Goal: Task Accomplishment & Management: Complete application form

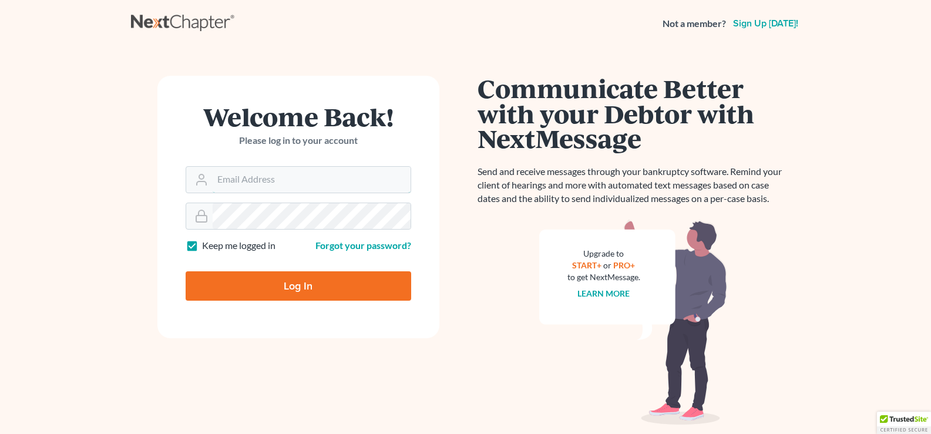
type input "[EMAIL_ADDRESS][DOMAIN_NAME]"
click at [324, 278] on input "Log In" at bounding box center [299, 285] width 226 height 29
type input "Thinking..."
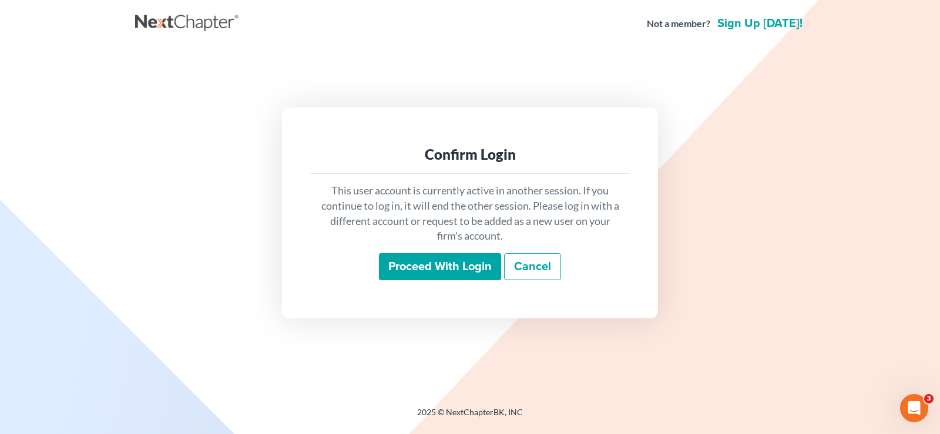
click at [470, 270] on input "Proceed with login" at bounding box center [440, 266] width 122 height 27
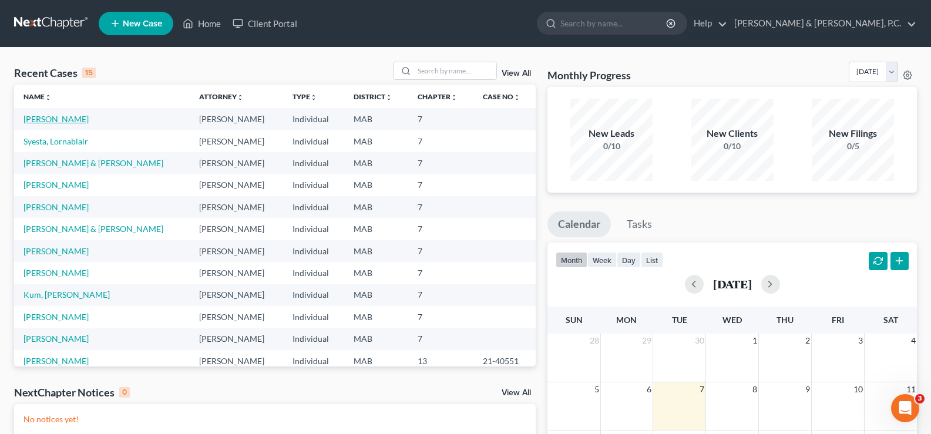
click at [41, 117] on link "Armstrong, Benjamin" at bounding box center [55, 119] width 65 height 10
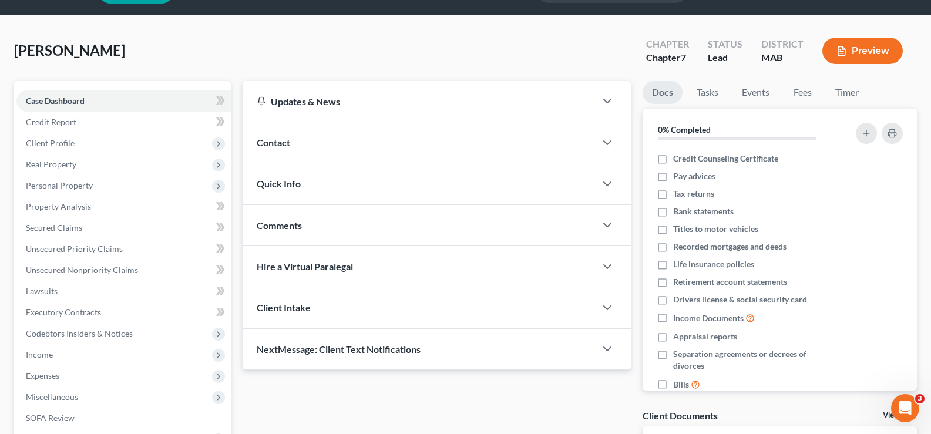
scroll to position [190, 0]
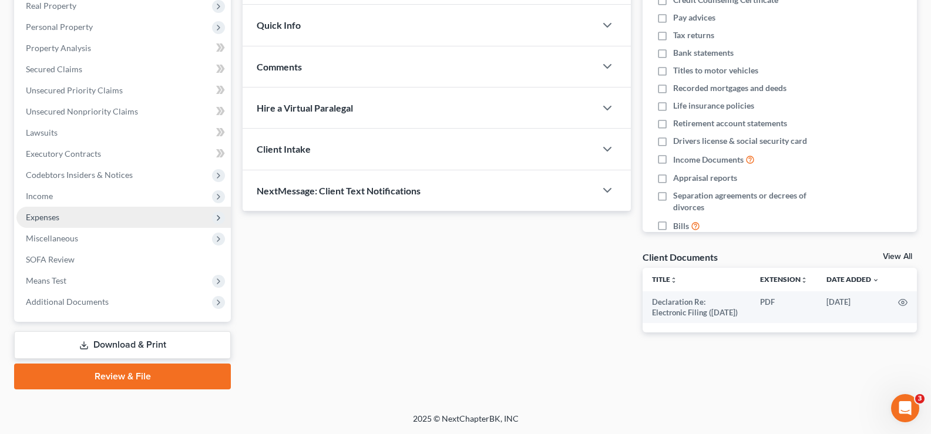
click at [58, 209] on span "Expenses" at bounding box center [123, 217] width 214 height 21
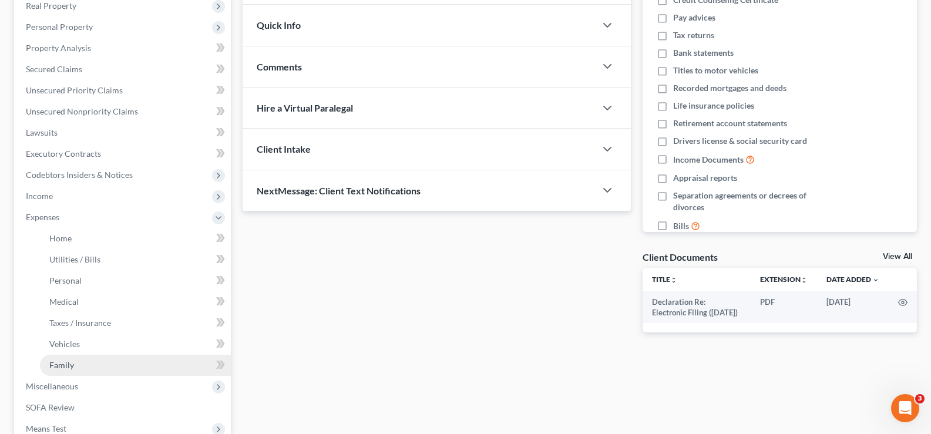
click at [65, 363] on span "Family" at bounding box center [61, 365] width 25 height 10
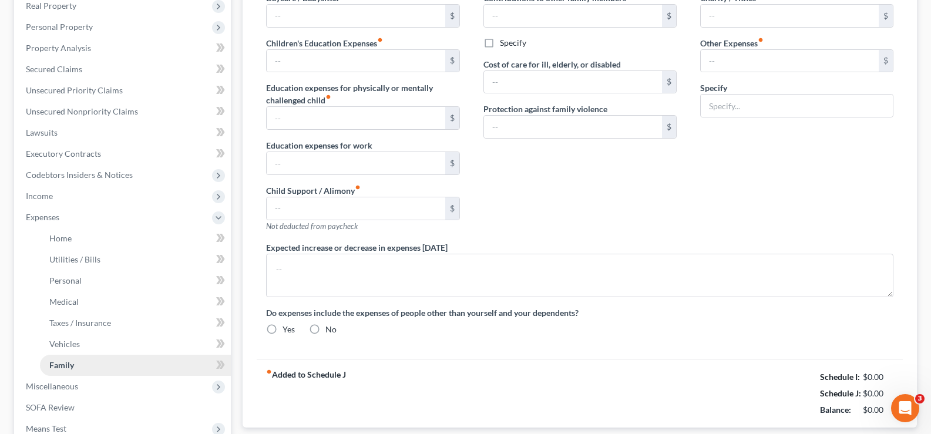
type input "0.00"
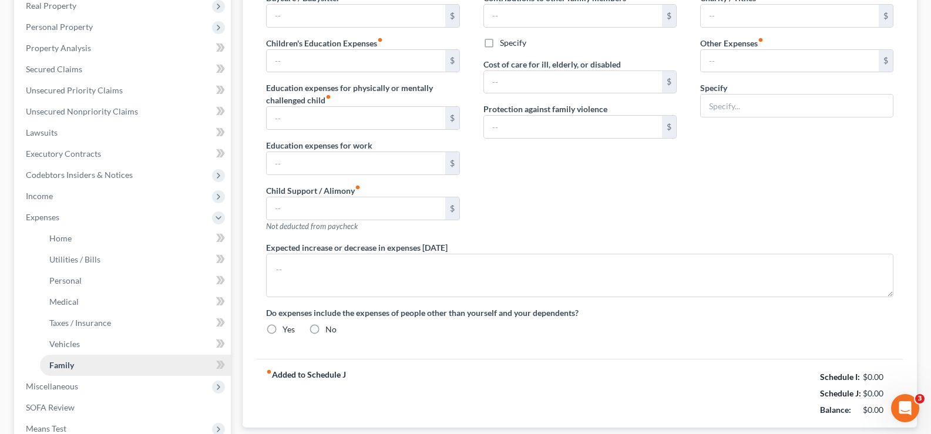
type input "0.00"
type input "200.00"
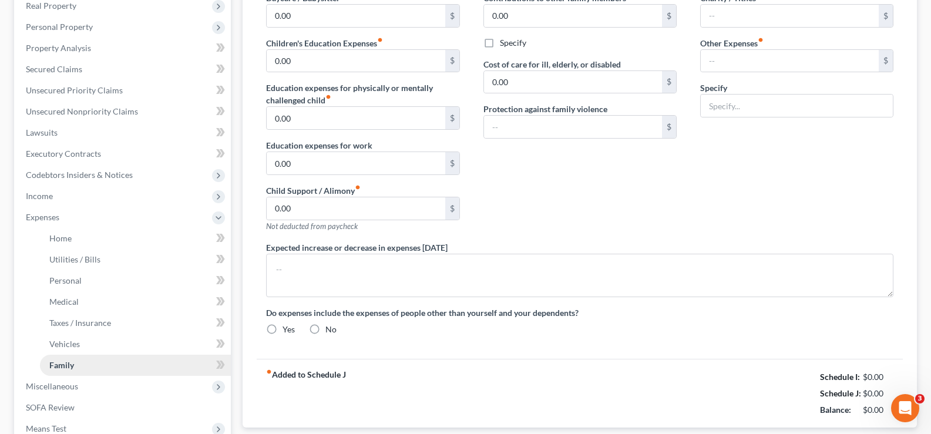
type input "Gifts, grooming & misc."
radio input "true"
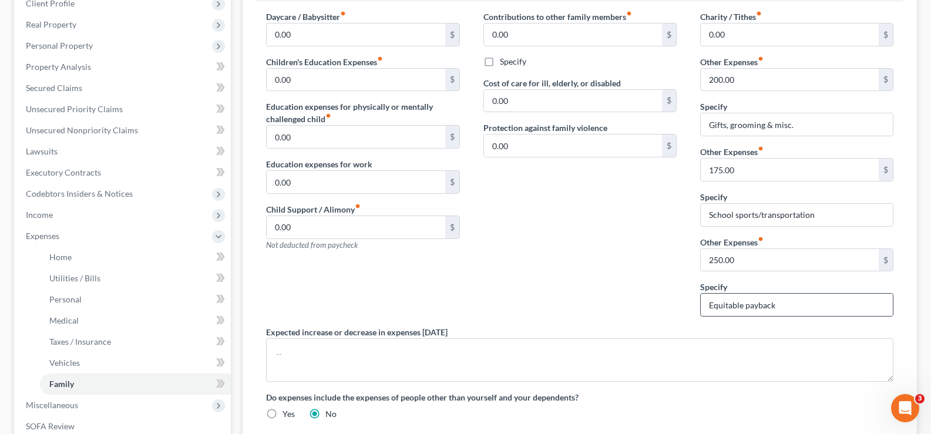
scroll to position [191, 0]
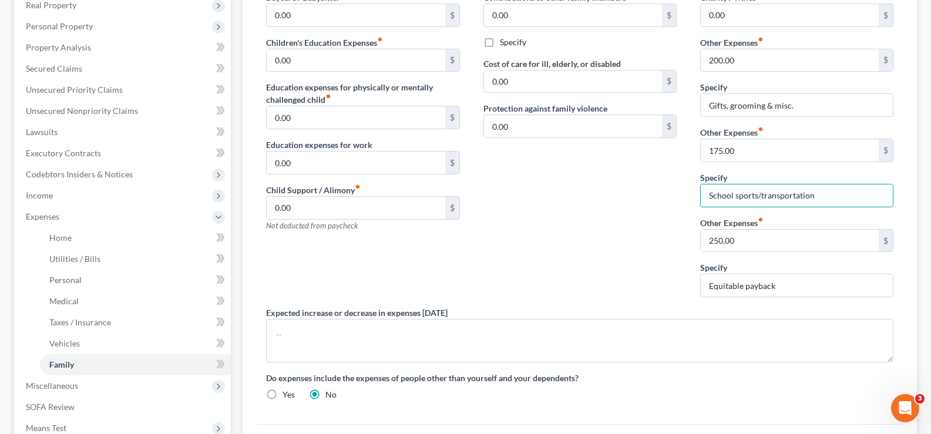
drag, startPoint x: 815, startPoint y: 195, endPoint x: 656, endPoint y: 213, distance: 160.2
click at [651, 218] on div "Daycare / Babysitter fiber_manual_record 0.00 $ Children's Education Expenses f…" at bounding box center [579, 200] width 651 height 419
click at [743, 194] on input "text" at bounding box center [797, 195] width 192 height 22
type input "School sports/transportation"
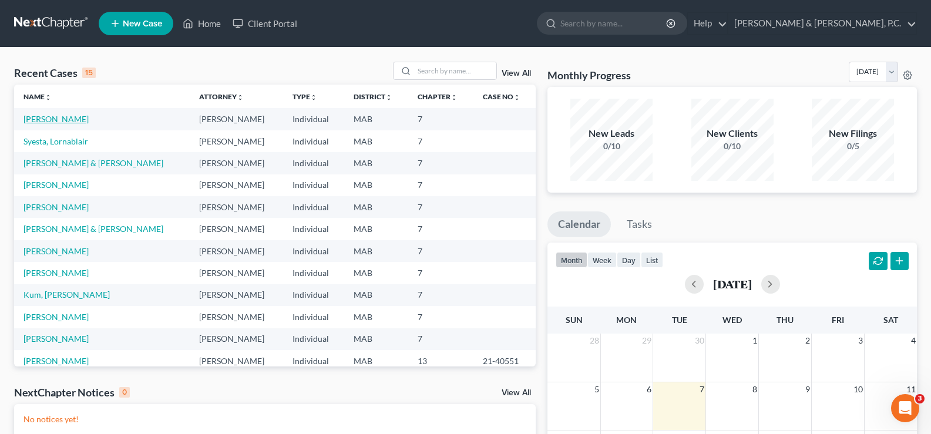
click at [55, 117] on link "Armstrong, Benjamin" at bounding box center [55, 119] width 65 height 10
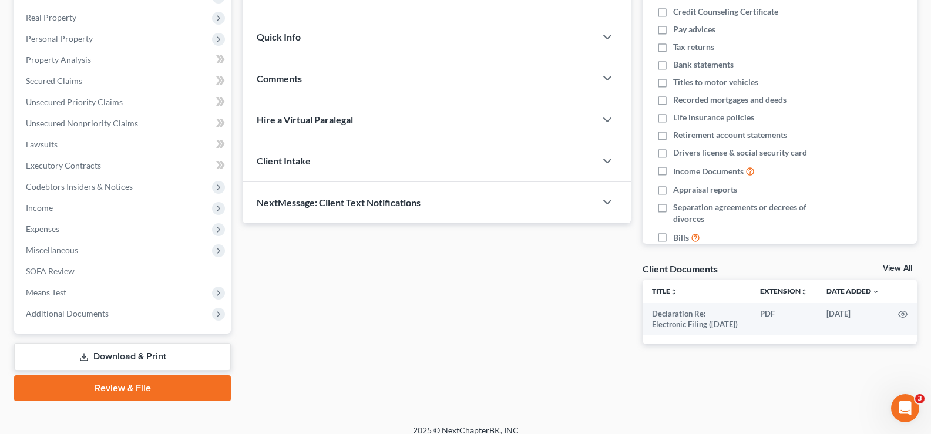
scroll to position [190, 0]
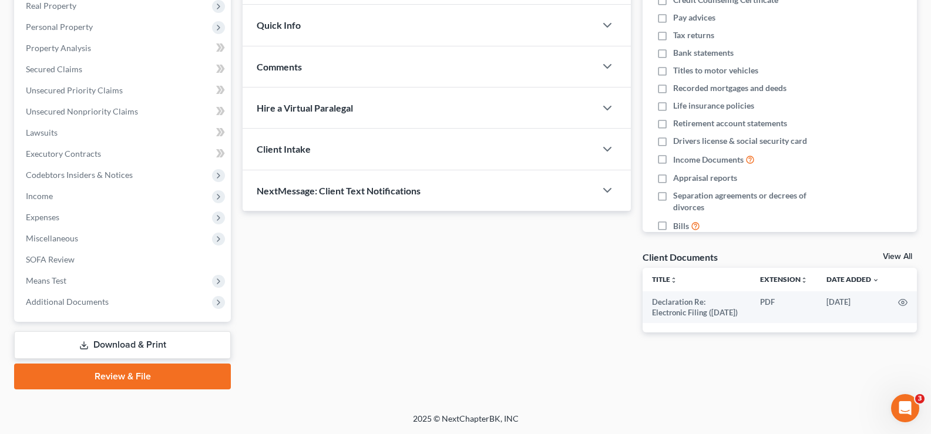
click at [113, 345] on link "Download & Print" at bounding box center [122, 345] width 217 height 28
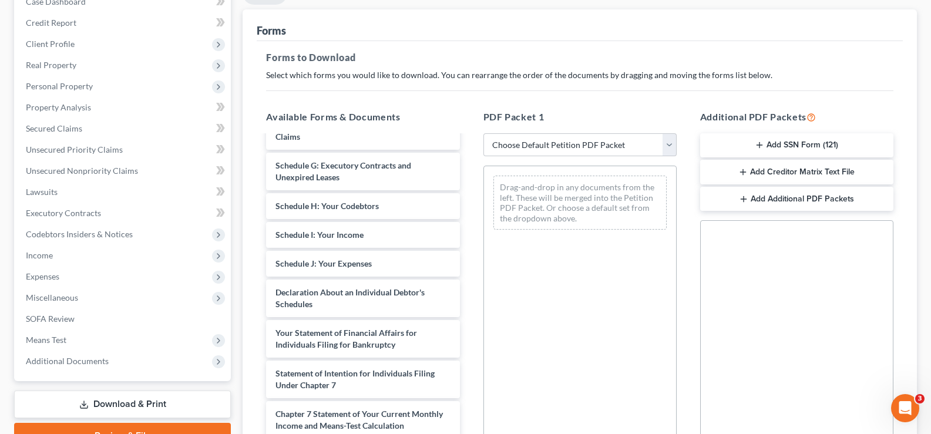
scroll to position [132, 0]
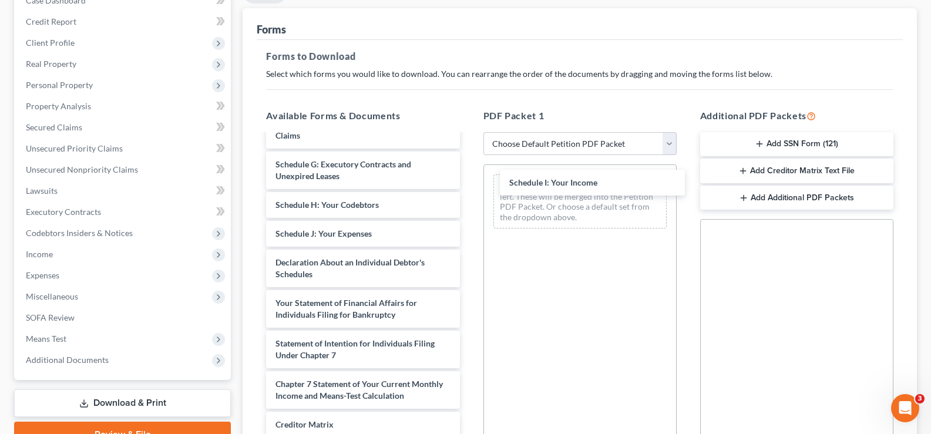
drag, startPoint x: 381, startPoint y: 250, endPoint x: 597, endPoint y: 178, distance: 227.4
click at [469, 179] on div "Schedule I: Your Income Declaration Re: Electronic Filing (03/10/2025) Voluntar…" at bounding box center [363, 225] width 212 height 621
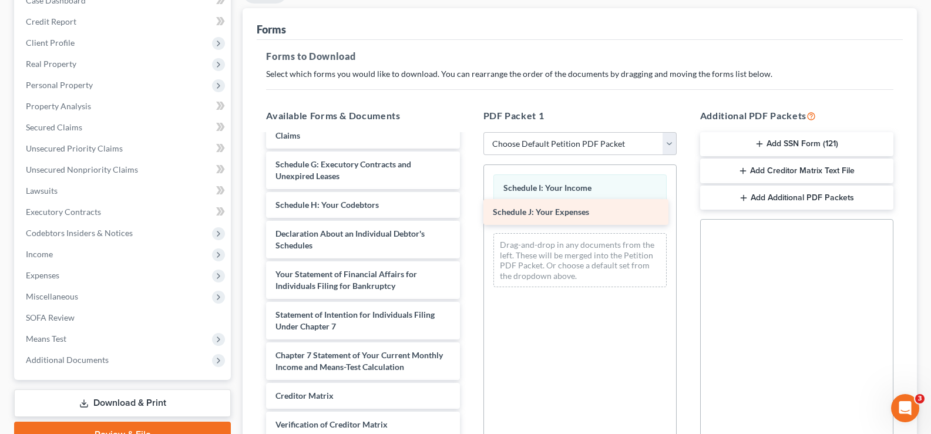
drag, startPoint x: 381, startPoint y: 261, endPoint x: 599, endPoint y: 216, distance: 222.0
click at [469, 216] on div "Schedule J: Your Expenses Declaration Re: Electronic Filing (03/10/2025) Volunt…" at bounding box center [363, 211] width 212 height 592
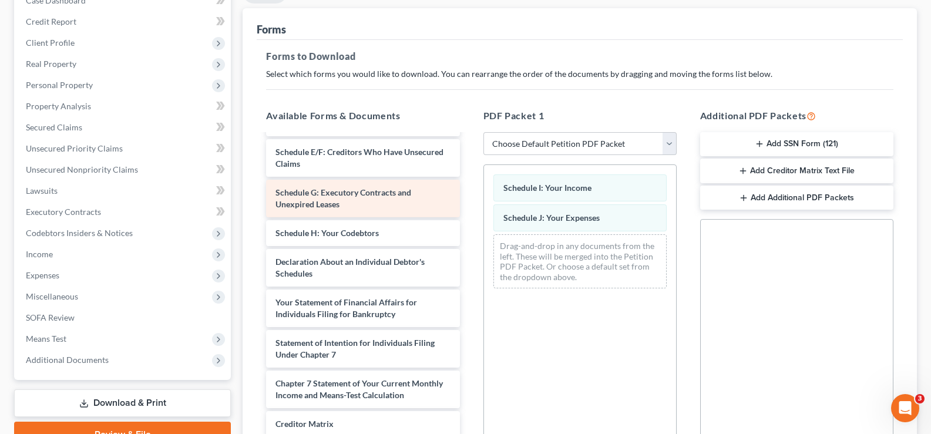
scroll to position [73, 0]
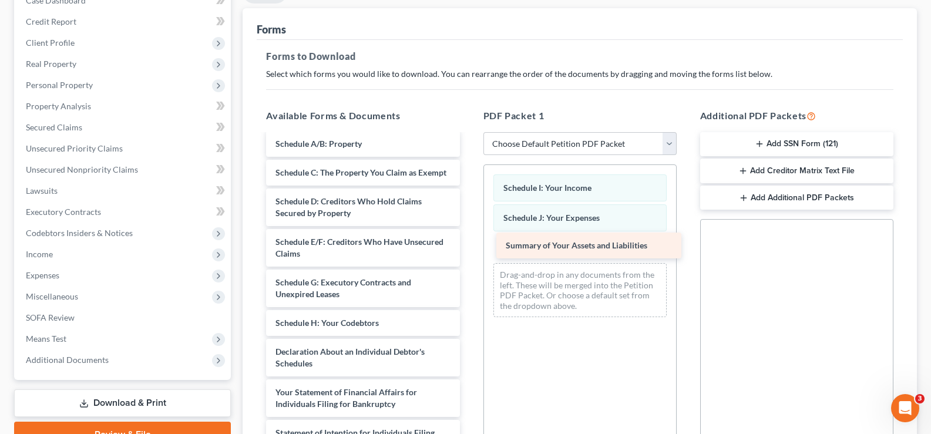
drag, startPoint x: 375, startPoint y: 154, endPoint x: 600, endPoint y: 244, distance: 242.1
click at [469, 244] on div "Summary of Your Assets and Liabilities Declaration Re: Electronic Filing (03/10…" at bounding box center [363, 343] width 212 height 563
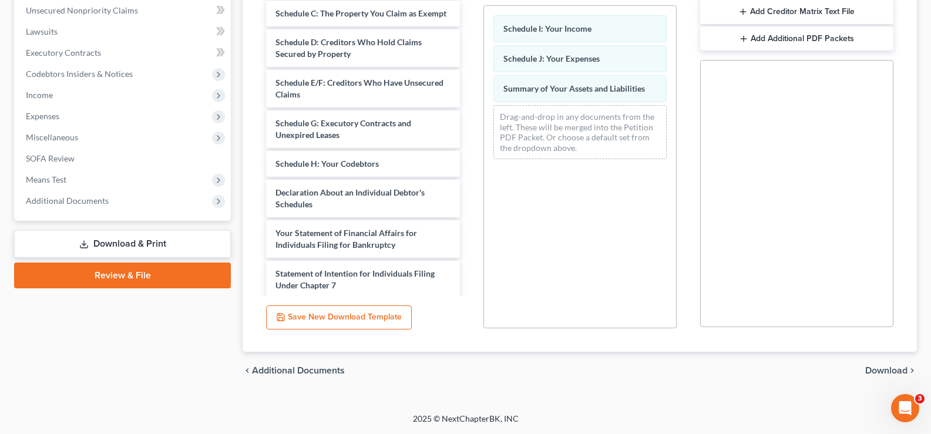
click at [881, 372] on span "Download" at bounding box center [886, 370] width 42 height 9
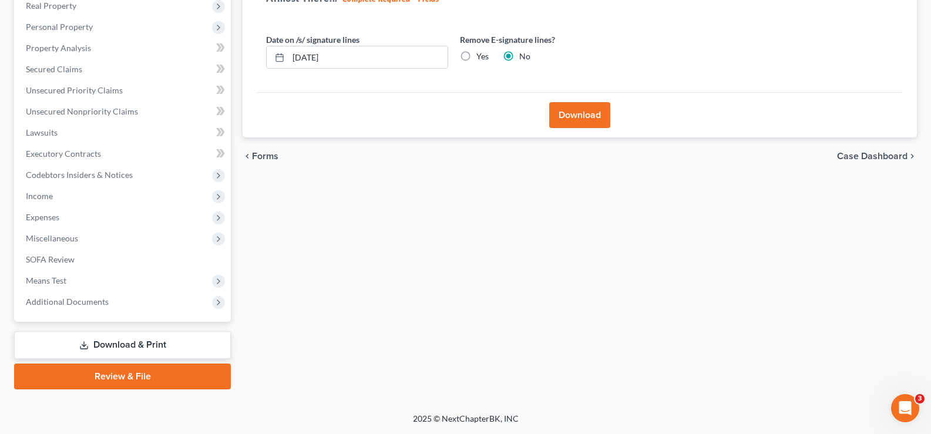
scroll to position [190, 0]
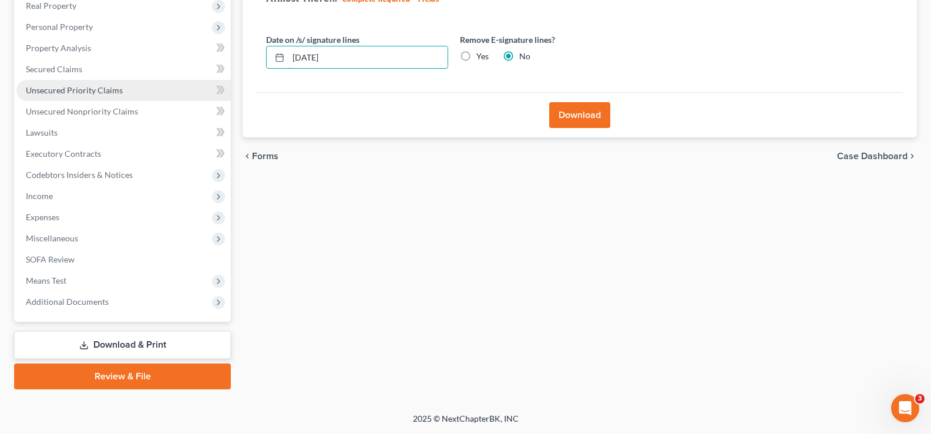
drag, startPoint x: 372, startPoint y: 46, endPoint x: 160, endPoint y: 85, distance: 216.2
click at [160, 85] on div "Petition Navigation Case Dashboard Payments Invoices Payments Payments Credit R…" at bounding box center [465, 155] width 915 height 467
click at [476, 58] on label "Yes" at bounding box center [482, 57] width 12 height 12
click at [481, 58] on input "Yes" at bounding box center [485, 55] width 8 height 8
radio input "true"
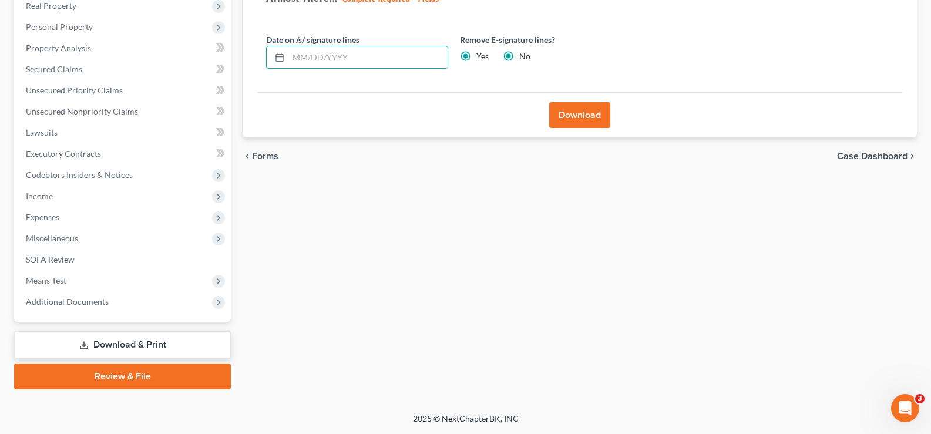
radio input "false"
click at [585, 110] on button "Download" at bounding box center [579, 115] width 61 height 26
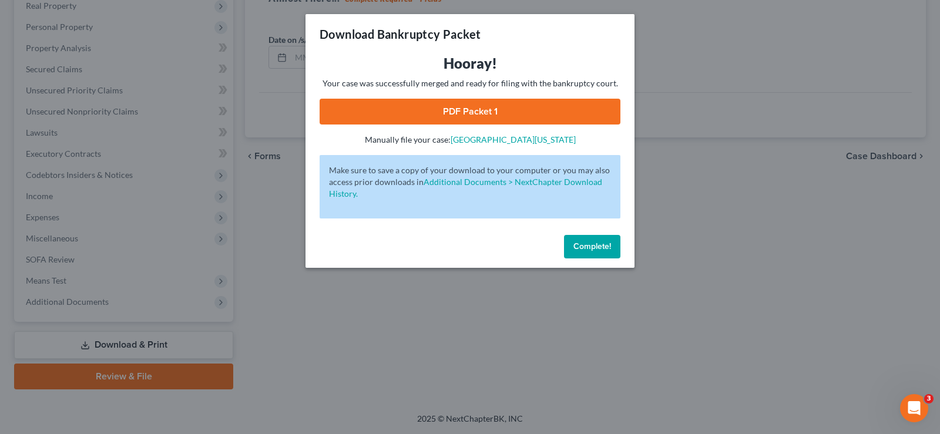
click at [532, 99] on link "PDF Packet 1" at bounding box center [470, 112] width 301 height 26
click at [575, 248] on span "Complete!" at bounding box center [592, 246] width 38 height 10
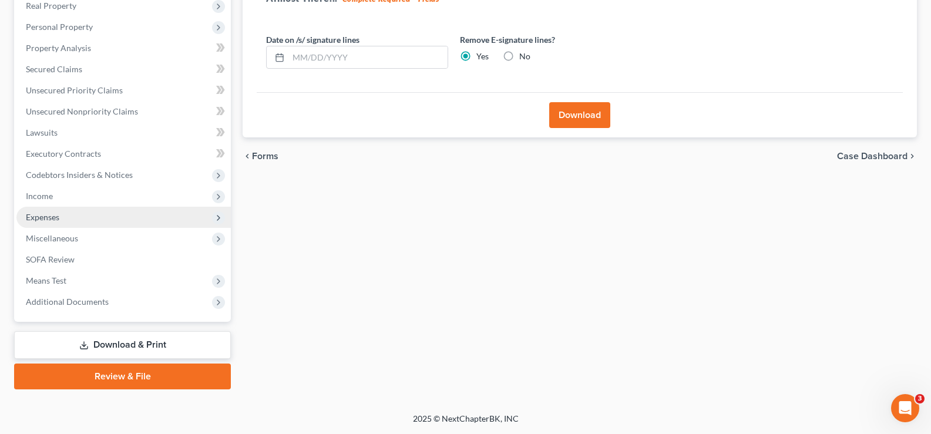
click at [47, 216] on span "Expenses" at bounding box center [42, 217] width 33 height 10
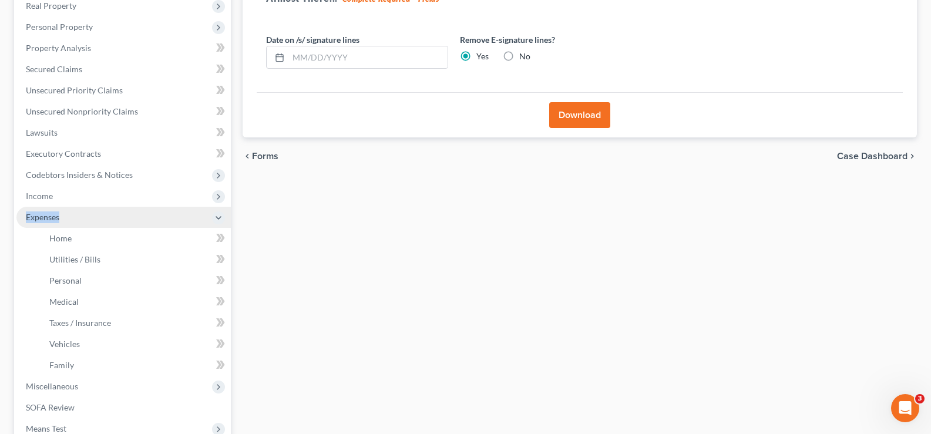
click at [47, 216] on span "Expenses" at bounding box center [42, 217] width 33 height 10
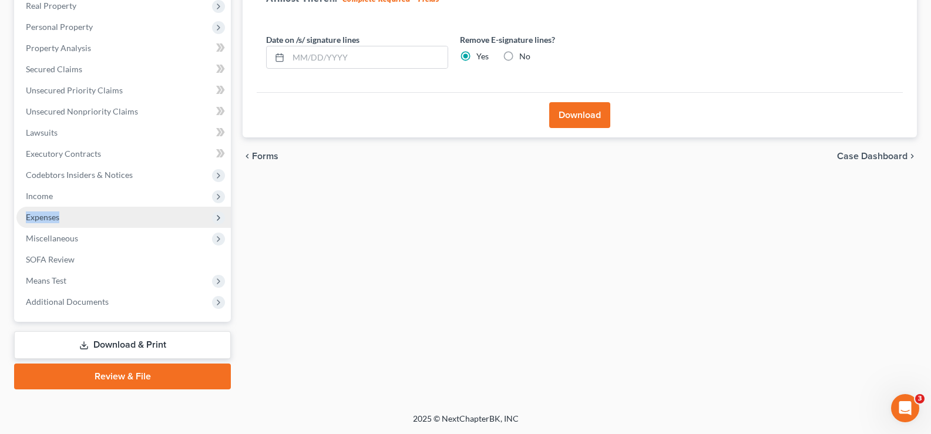
click at [52, 217] on span "Expenses" at bounding box center [42, 217] width 33 height 10
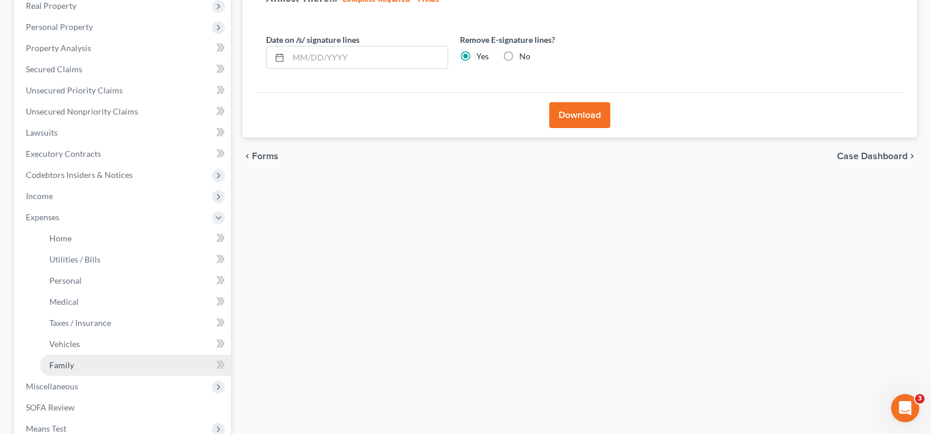
click at [62, 361] on span "Family" at bounding box center [61, 365] width 25 height 10
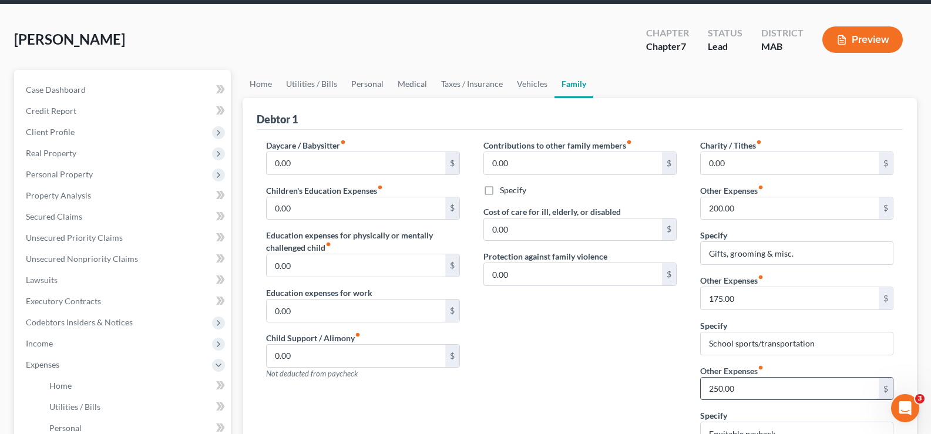
scroll to position [44, 0]
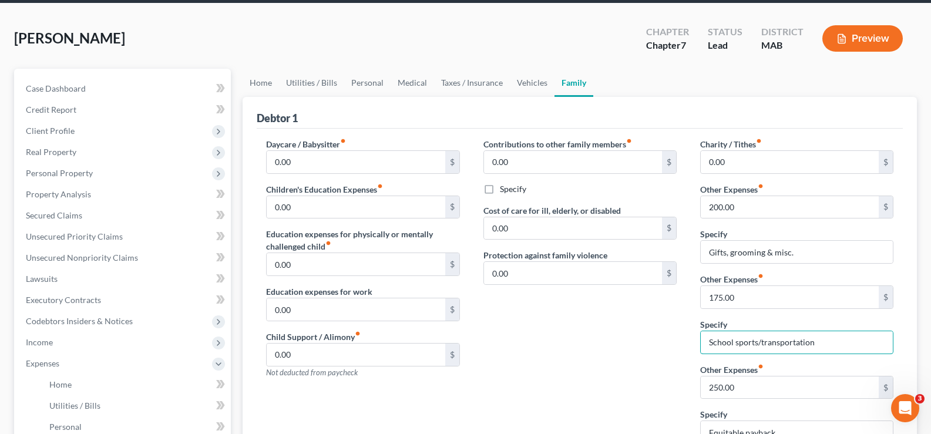
drag, startPoint x: 821, startPoint y: 348, endPoint x: 645, endPoint y: 377, distance: 178.7
click at [645, 377] on div "Daycare / Babysitter fiber_manual_record 0.00 $ Children's Education Expenses f…" at bounding box center [579, 347] width 651 height 419
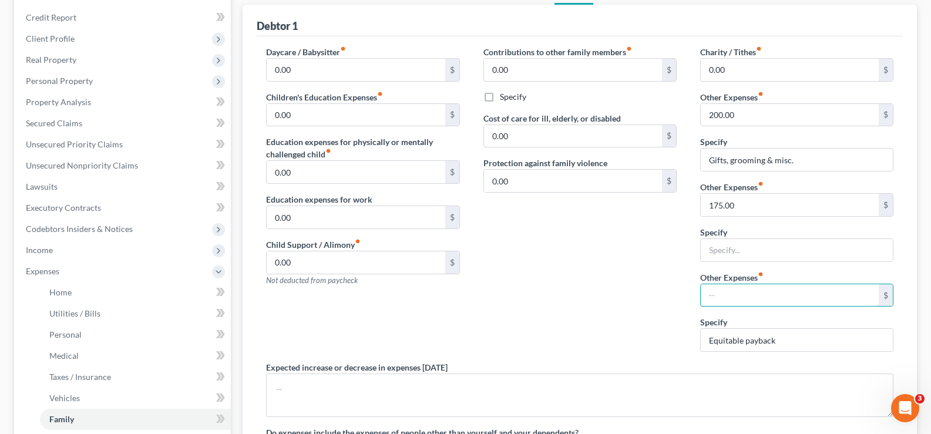
scroll to position [147, 0]
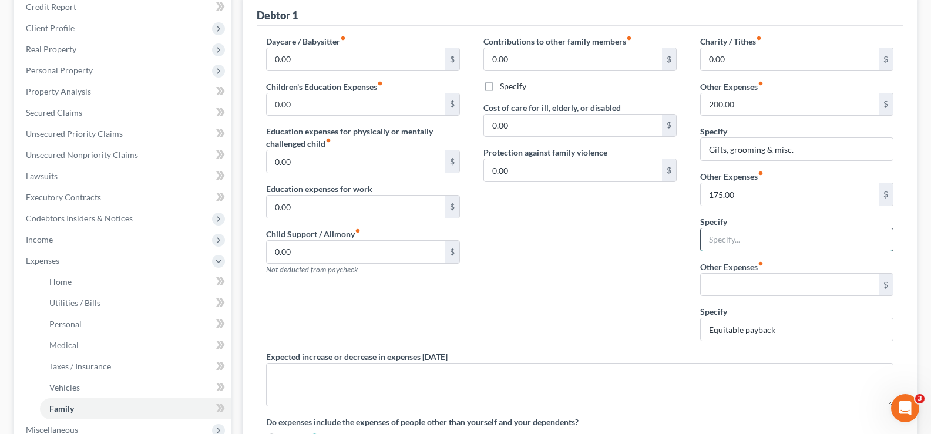
click at [751, 239] on input "text" at bounding box center [797, 240] width 192 height 22
type input "School sports/transportation"
drag, startPoint x: 771, startPoint y: 331, endPoint x: 642, endPoint y: 348, distance: 130.3
click at [641, 345] on div "Daycare / Babysitter fiber_manual_record 0.00 $ Children's Education Expenses f…" at bounding box center [579, 244] width 651 height 419
drag, startPoint x: 649, startPoint y: 314, endPoint x: 656, endPoint y: 331, distance: 18.7
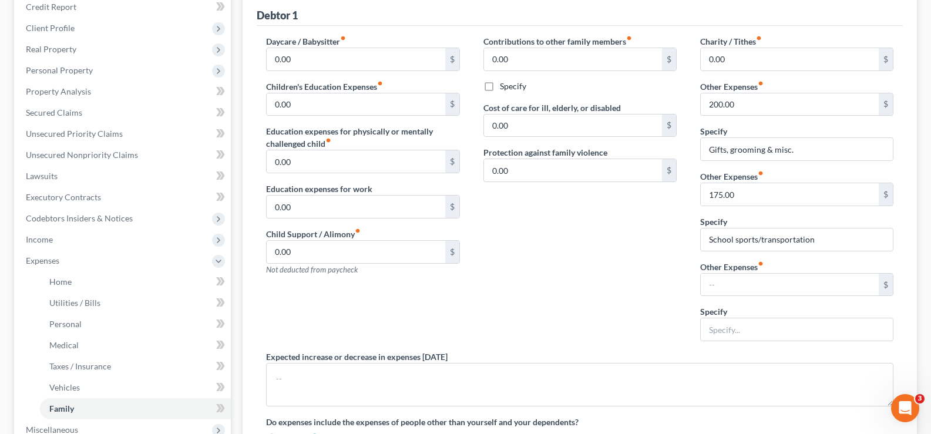
click at [656, 331] on div "Contributions to other family members fiber_manual_record 0.00 $ Specify Cost o…" at bounding box center [580, 192] width 217 height 315
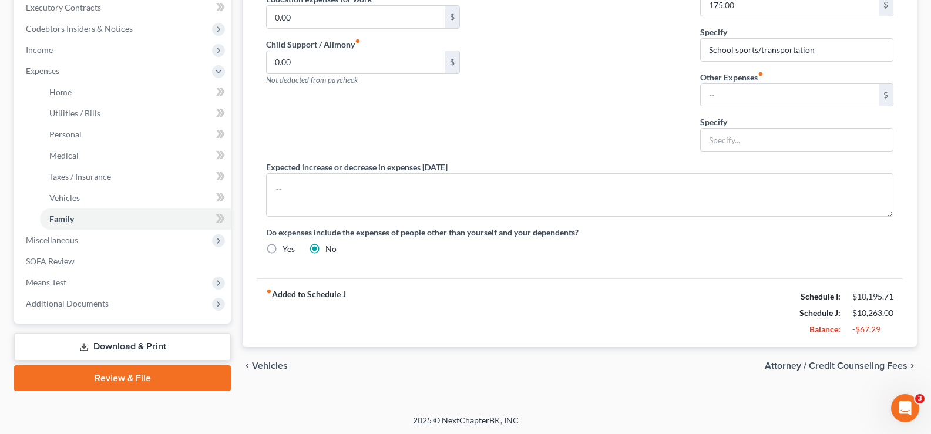
scroll to position [338, 0]
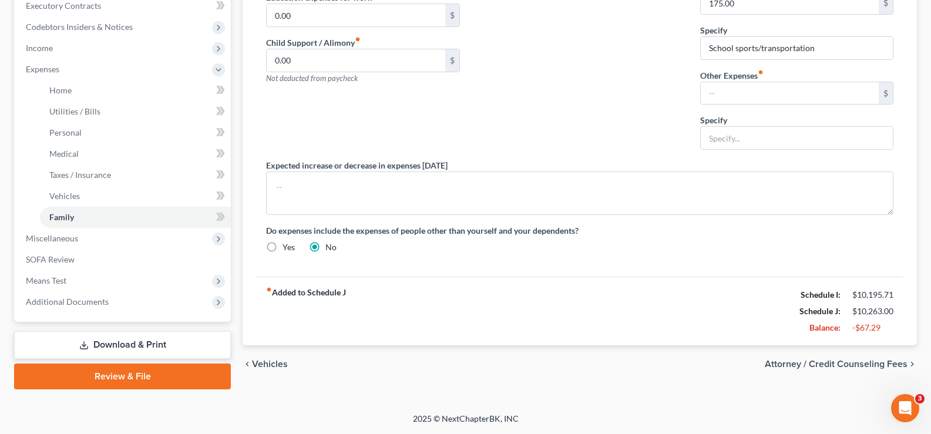
click at [193, 345] on link "Download & Print" at bounding box center [122, 345] width 217 height 28
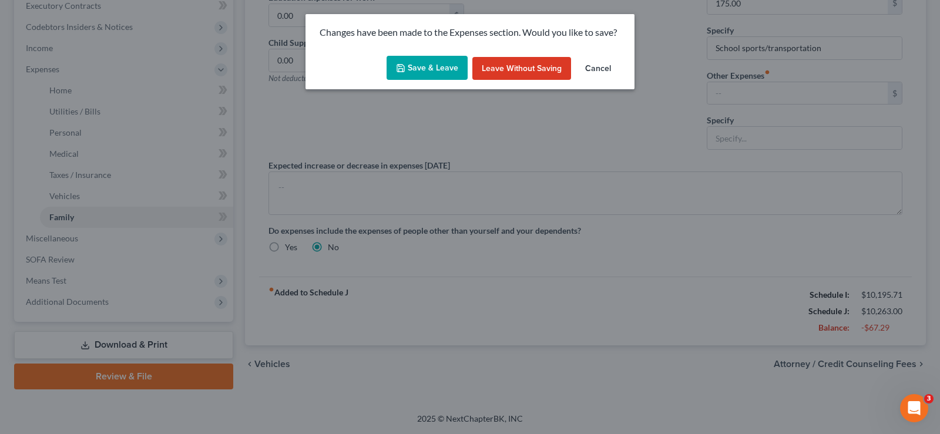
click at [431, 69] on button "Save & Leave" at bounding box center [427, 68] width 81 height 25
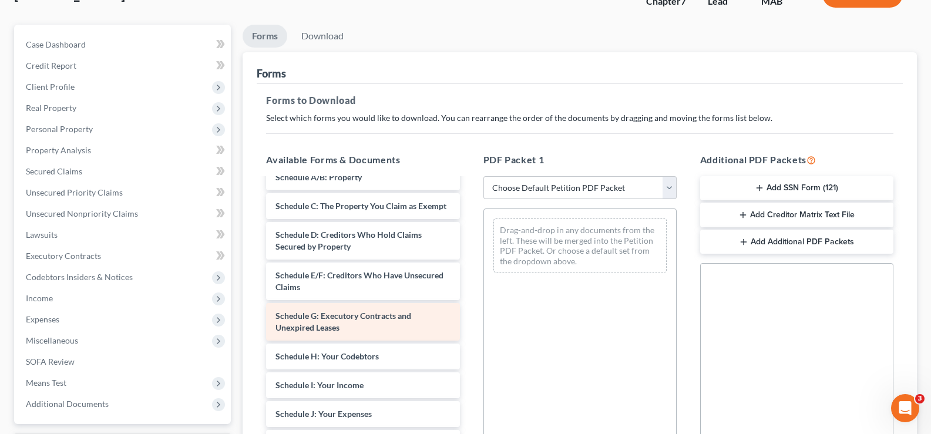
scroll to position [117, 0]
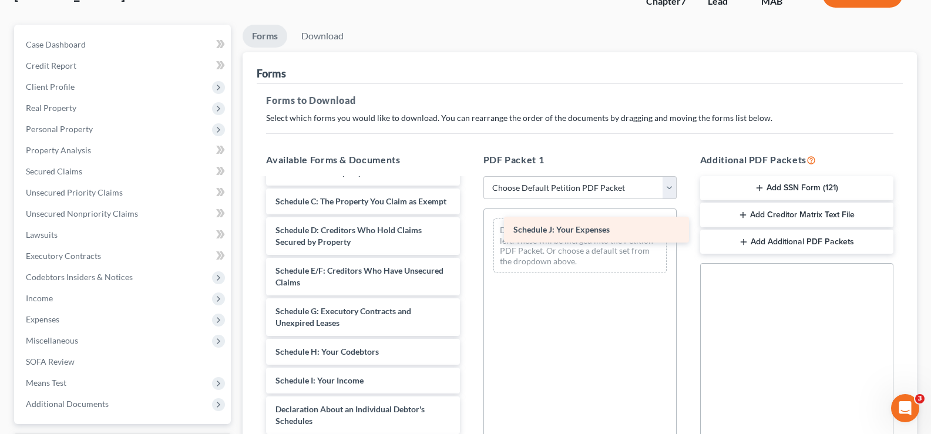
drag, startPoint x: 367, startPoint y: 429, endPoint x: 604, endPoint y: 226, distance: 312.9
click at [469, 226] on div "Schedule J: Your Expenses Declaration Re: Electronic Filing (03/10/2025) Volunt…" at bounding box center [363, 372] width 212 height 621
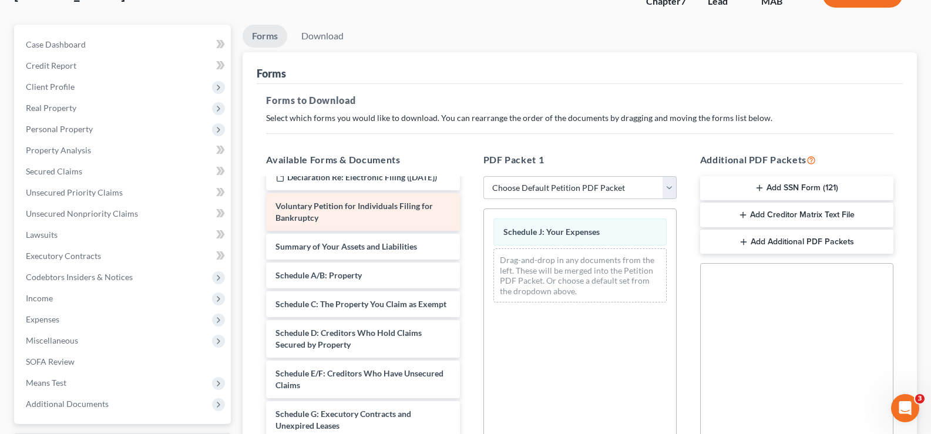
scroll to position [0, 0]
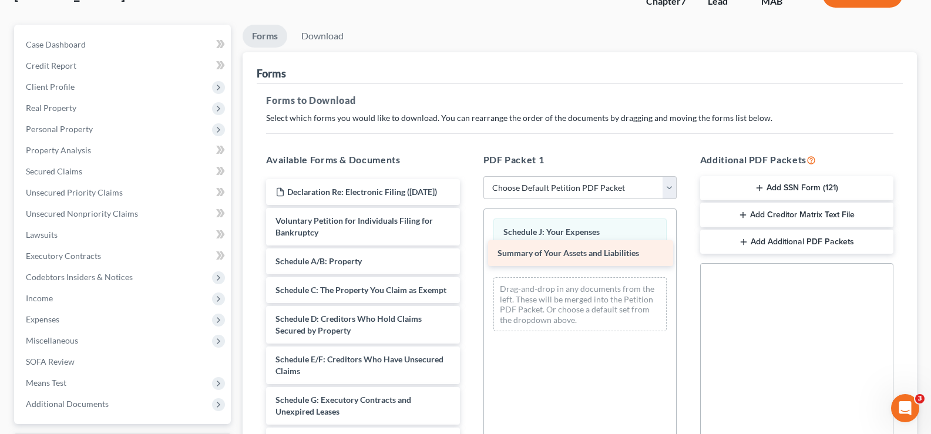
drag, startPoint x: 379, startPoint y: 272, endPoint x: 597, endPoint y: 253, distance: 218.7
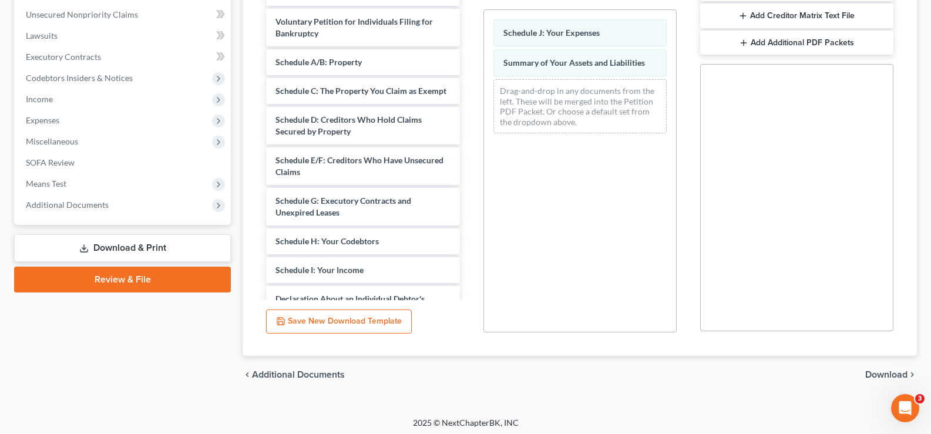
scroll to position [291, 0]
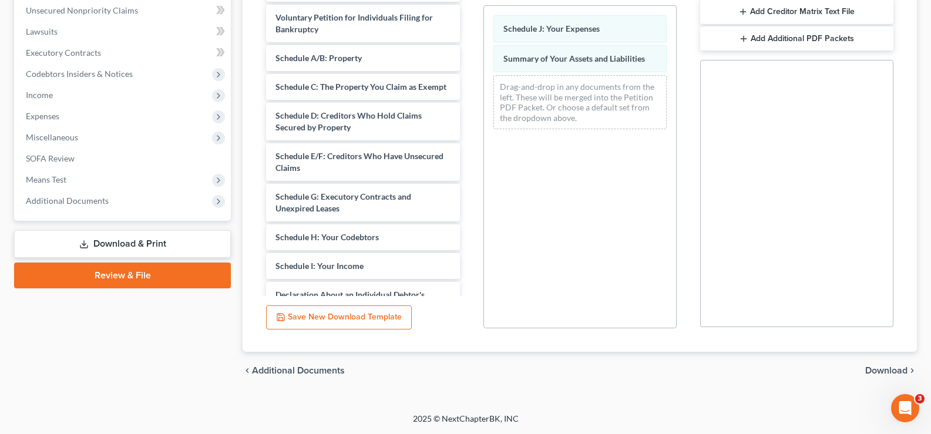
click at [875, 372] on span "Download" at bounding box center [886, 370] width 42 height 9
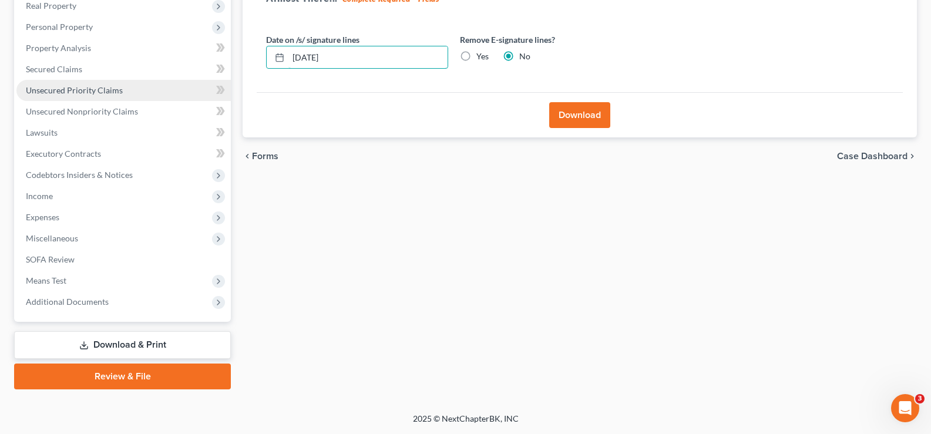
drag, startPoint x: 385, startPoint y: 59, endPoint x: 184, endPoint y: 80, distance: 201.5
click at [184, 80] on div "Petition Navigation Case Dashboard Payments Invoices Payments Payments Credit R…" at bounding box center [465, 155] width 915 height 467
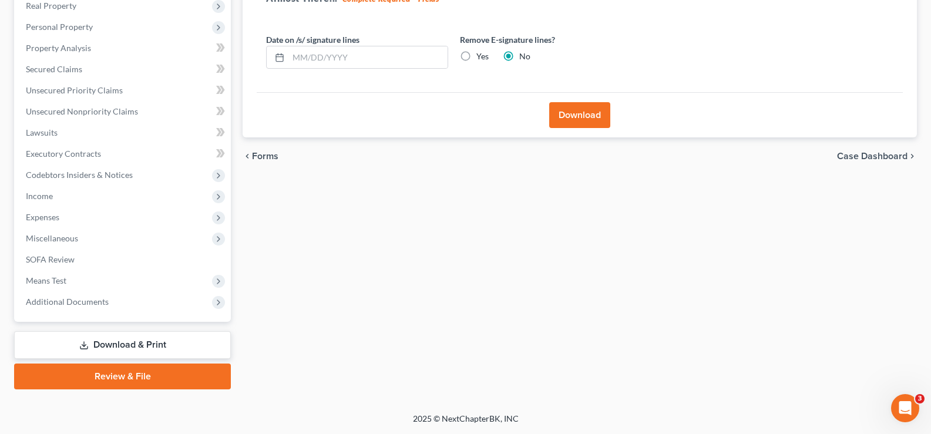
click at [476, 58] on label "Yes" at bounding box center [482, 57] width 12 height 12
click at [481, 58] on input "Yes" at bounding box center [485, 55] width 8 height 8
radio input "true"
radio input "false"
click at [573, 117] on button "Download" at bounding box center [579, 115] width 61 height 26
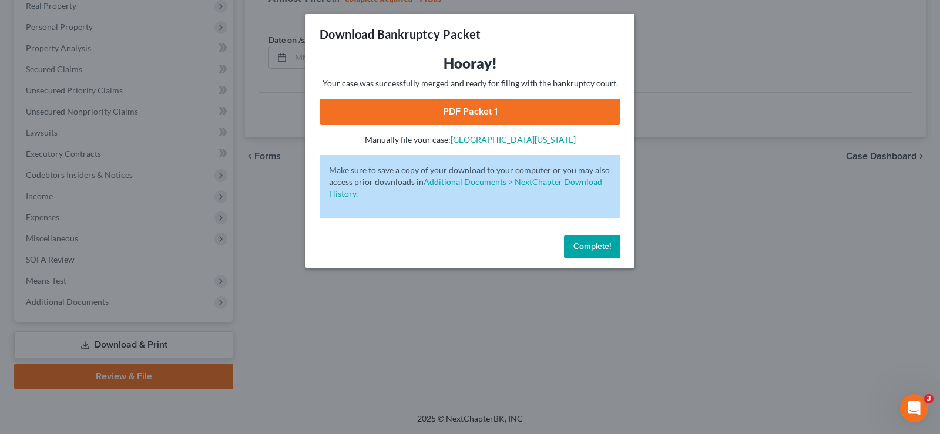
click at [563, 116] on link "PDF Packet 1" at bounding box center [470, 112] width 301 height 26
click at [598, 243] on span "Complete!" at bounding box center [592, 246] width 38 height 10
